Goal: Task Accomplishment & Management: Manage account settings

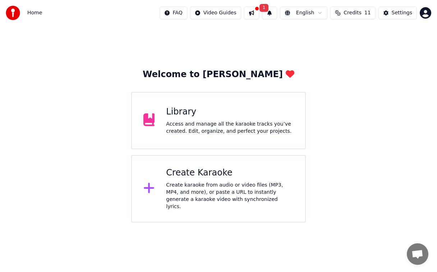
click at [31, 13] on span "Home" at bounding box center [34, 12] width 15 height 7
click at [269, 8] on span "1" at bounding box center [263, 8] width 9 height 8
click at [376, 39] on div "Welcome to Youka Library Access and manage all the karaoke tracks you’ve create…" at bounding box center [218, 124] width 437 height 197
click at [250, 129] on div "Access and manage all the karaoke tracks you’ve created. Edit, organize, and pe…" at bounding box center [229, 128] width 127 height 14
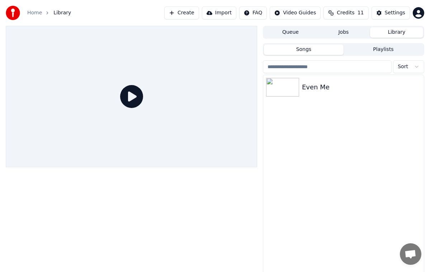
click at [385, 18] on button "Settings" at bounding box center [391, 12] width 38 height 13
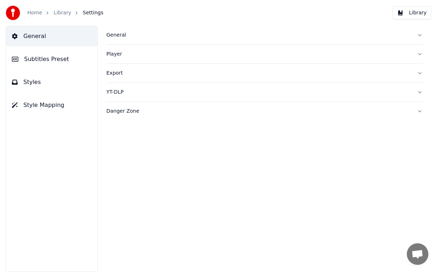
click at [418, 34] on button "General" at bounding box center [264, 35] width 316 height 19
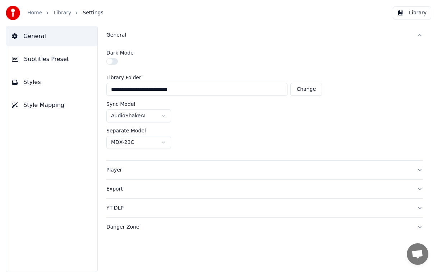
click at [417, 172] on button "Player" at bounding box center [264, 170] width 316 height 19
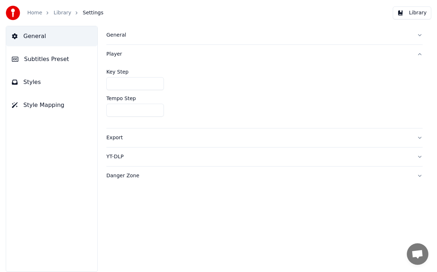
click at [421, 57] on button "Player" at bounding box center [264, 54] width 316 height 19
click at [418, 36] on button "General" at bounding box center [264, 35] width 316 height 19
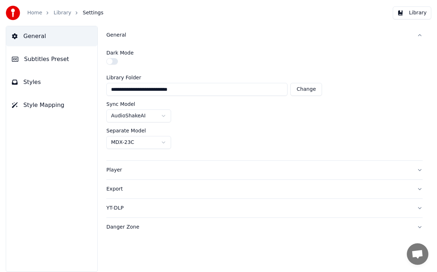
click at [41, 35] on span "General" at bounding box center [34, 36] width 23 height 9
click at [29, 85] on span "Styles" at bounding box center [32, 82] width 18 height 9
